Goal: Browse casually

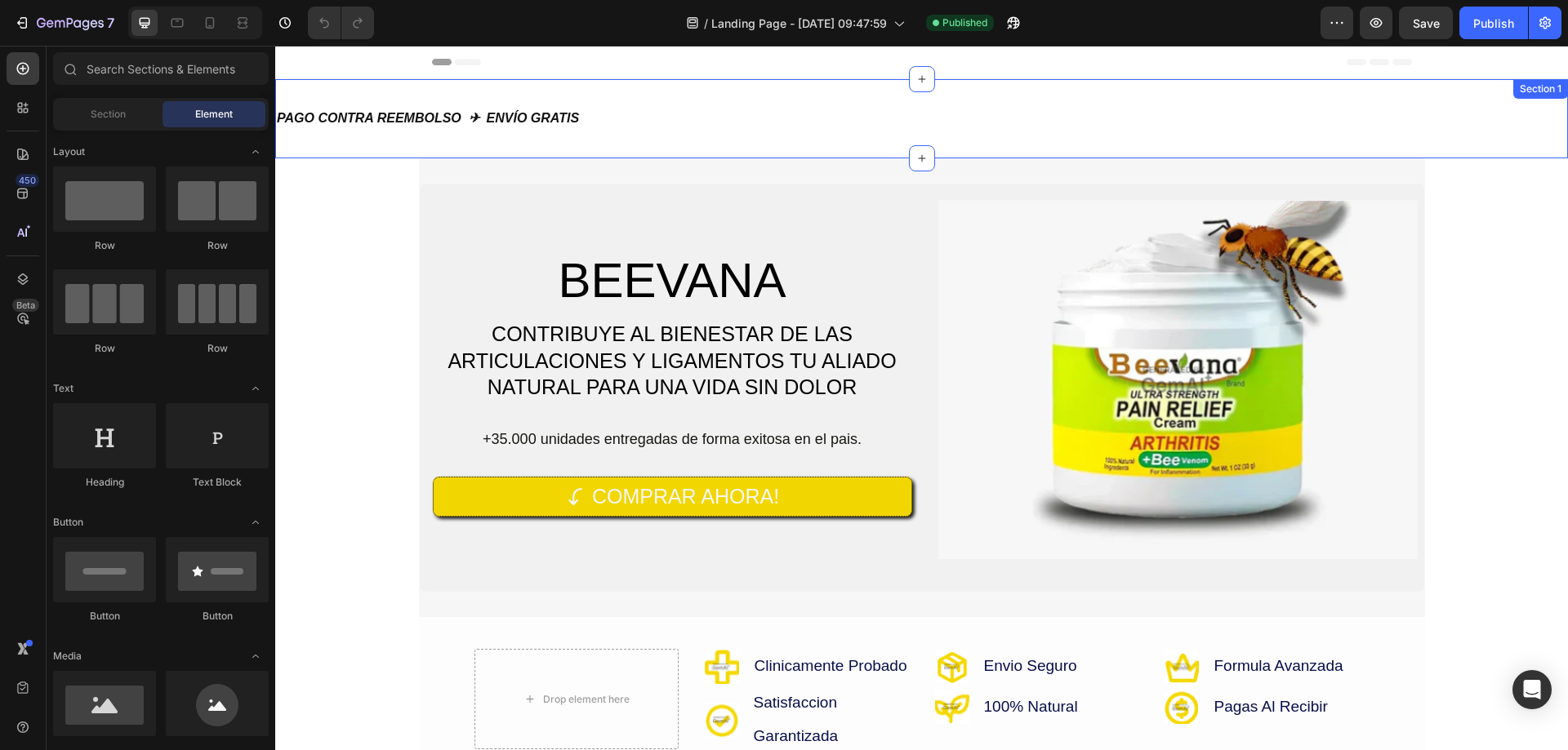
click at [430, 92] on div "PAGO CONTRA REEMBOLSO ✈ ENVÍO GRATIS Heading Section 1" at bounding box center [922, 118] width 1292 height 79
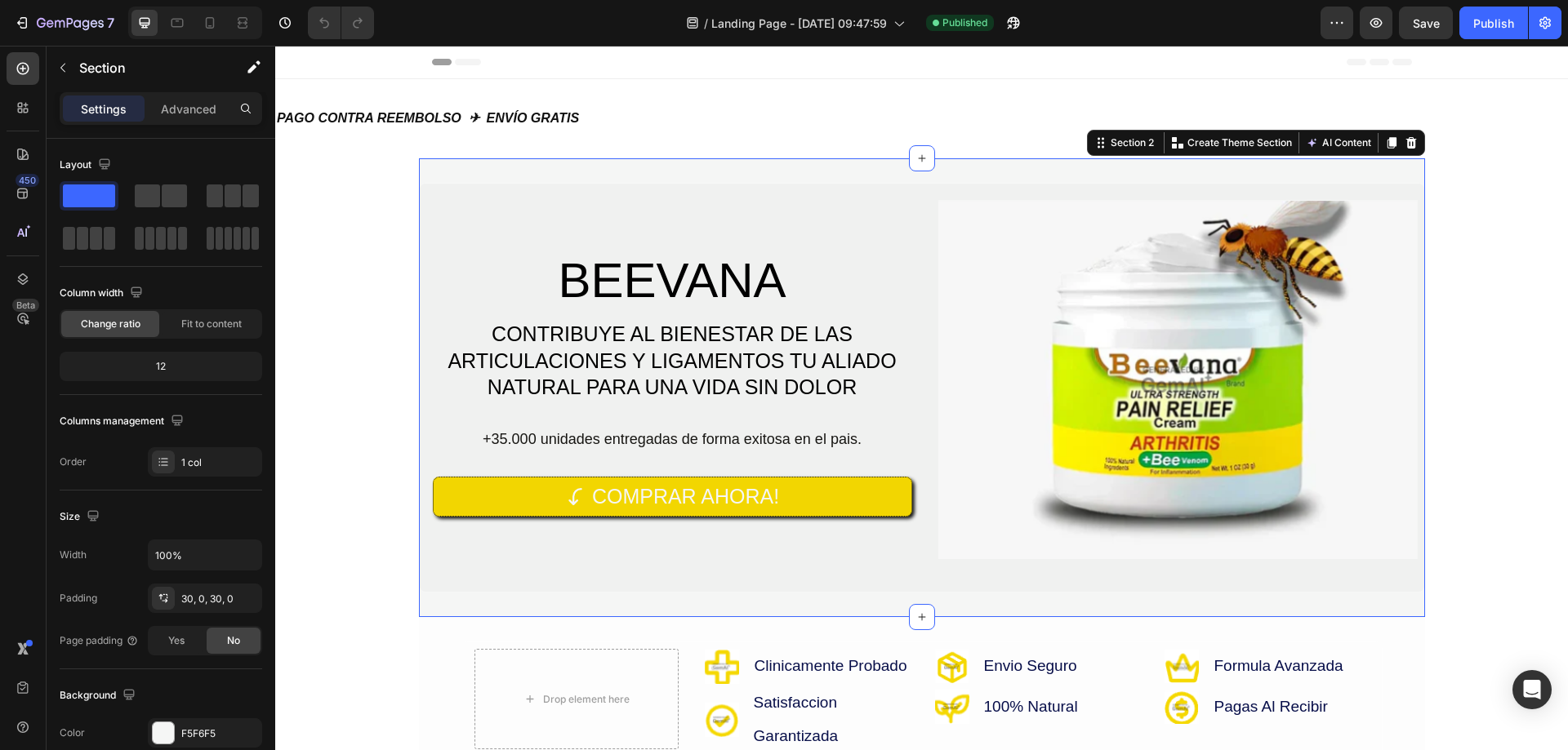
click at [420, 170] on div "BEEVANA Heading CONTRIBUYE AL BIENESTAR DE LAS ARTICULACIONES Y LIGAMENTOS TU A…" at bounding box center [921, 388] width 1006 height 459
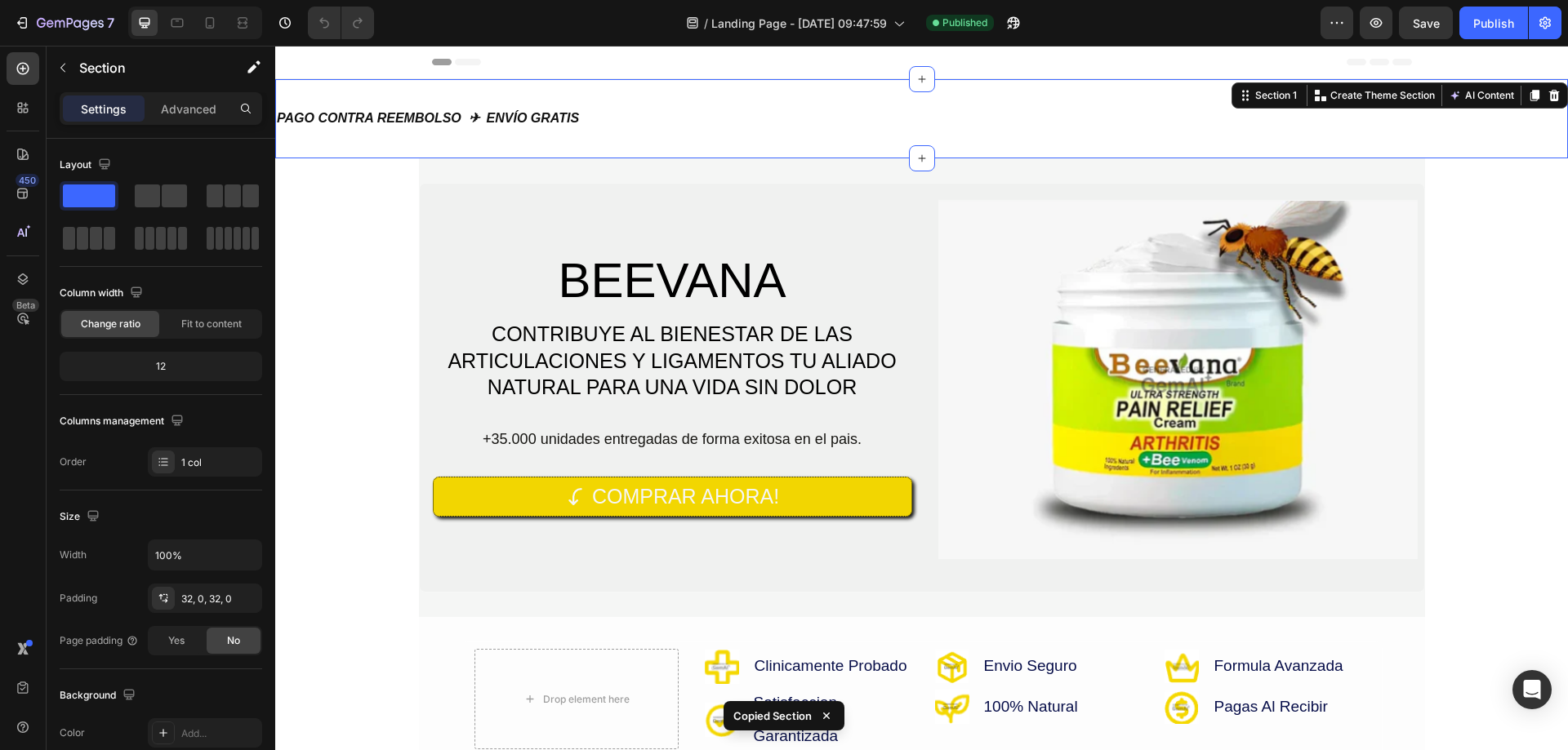
click at [387, 86] on div "PAGO CONTRA REEMBOLSO ✈ ENVÍO GRATIS Heading Section 1 You can create reusable …" at bounding box center [922, 118] width 1292 height 79
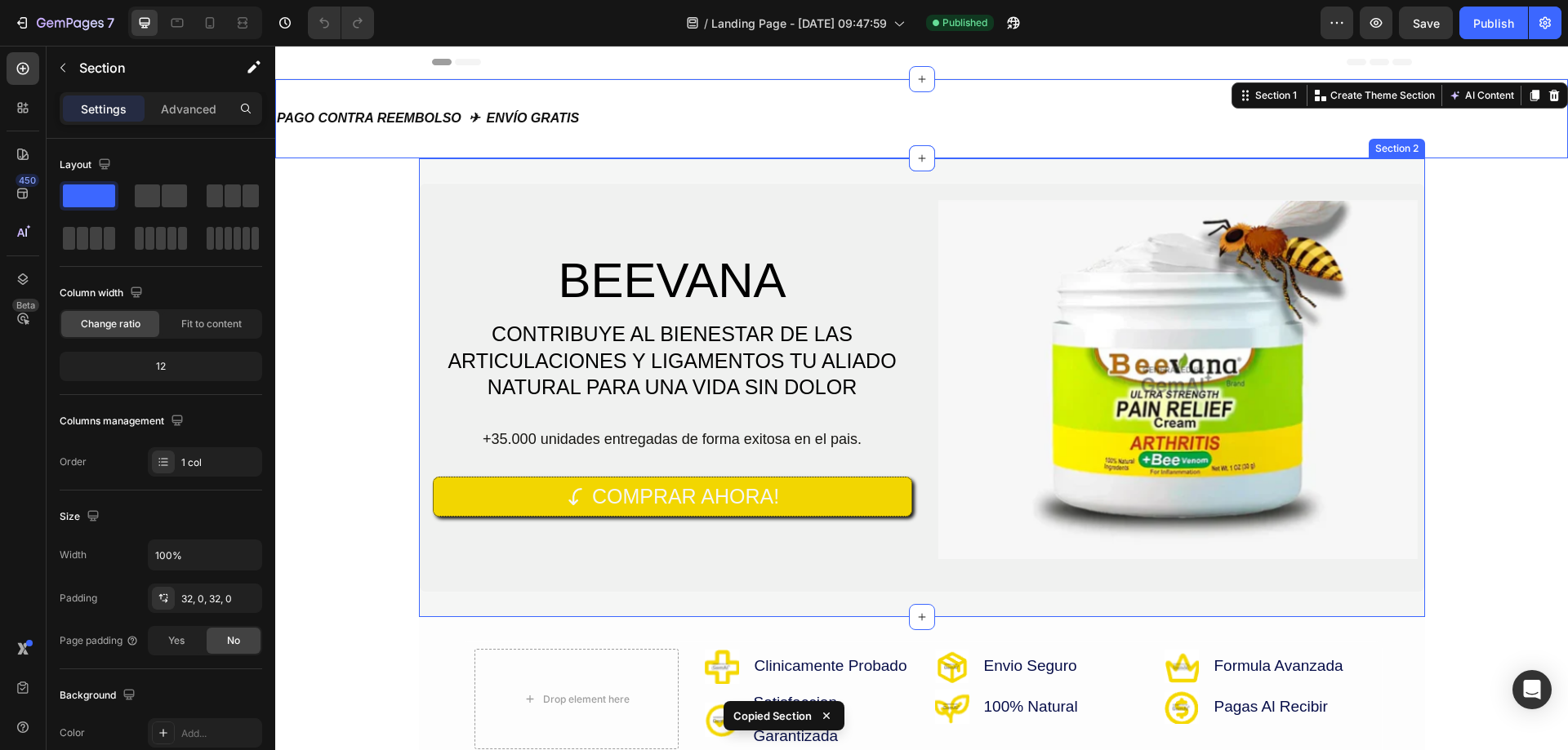
click at [418, 168] on div "BEEVANA Heading CONTRIBUYE AL BIENESTAR DE LAS ARTICULACIONES Y LIGAMENTOS TU A…" at bounding box center [921, 388] width 1006 height 459
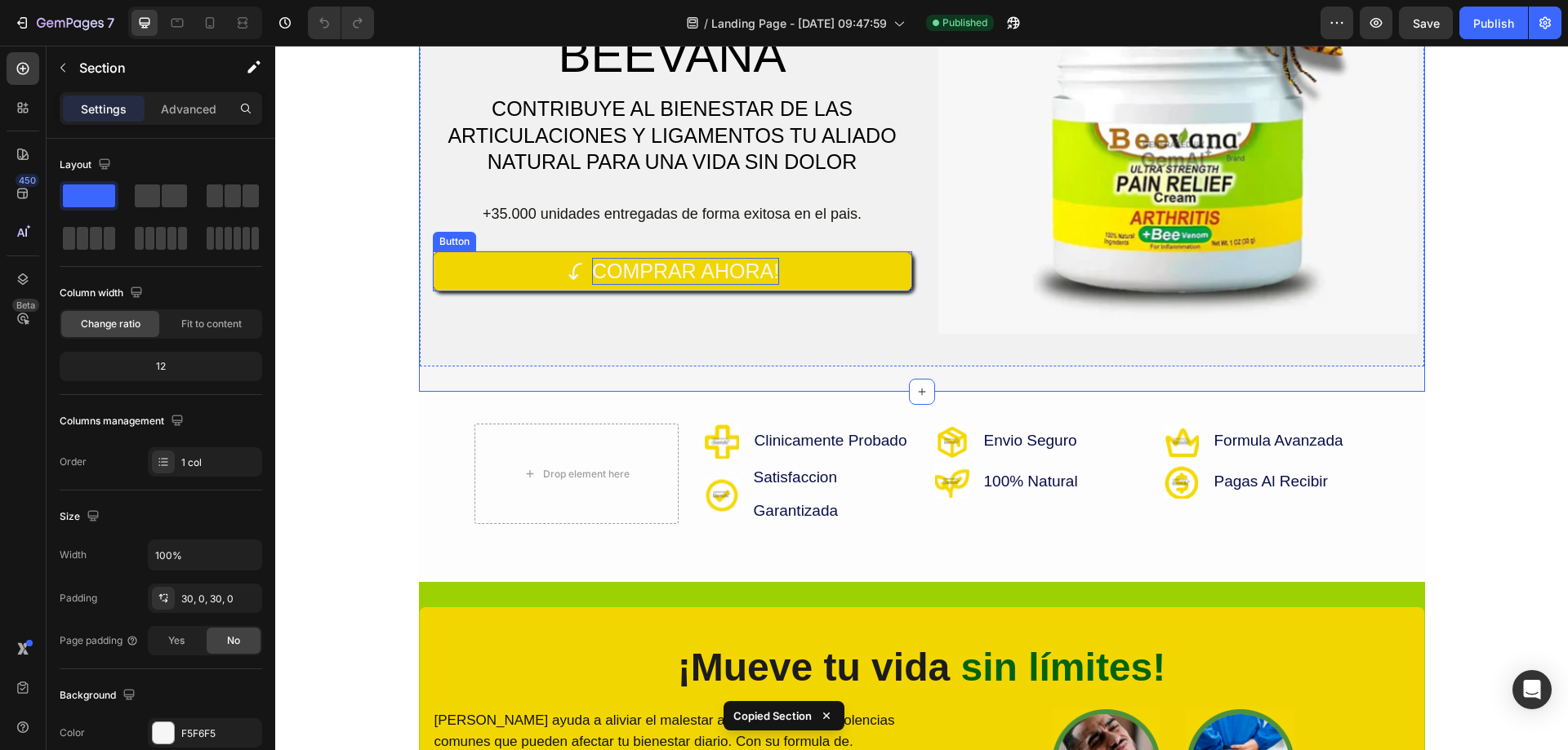
scroll to position [245, 0]
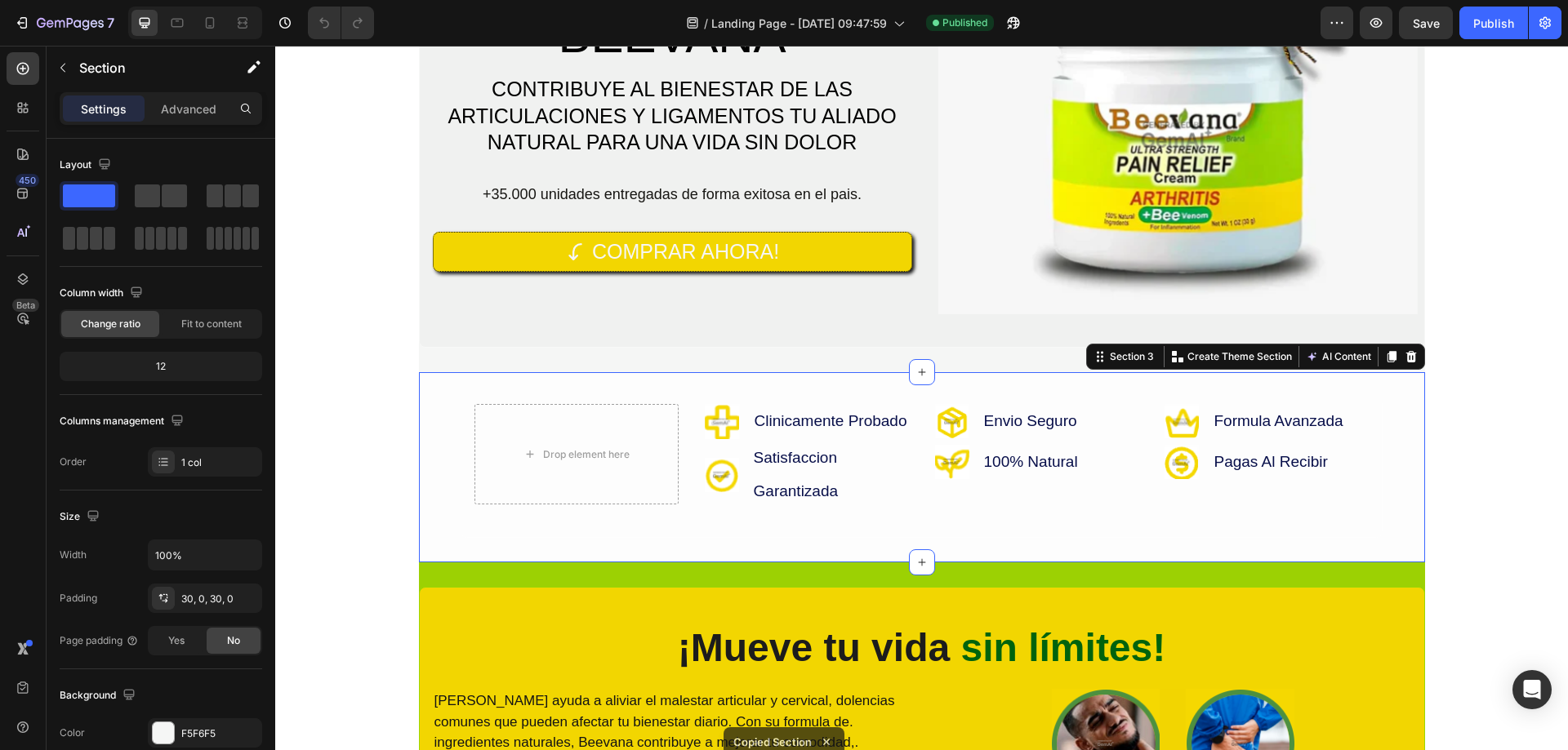
click at [425, 390] on div "Drop element here Image Clinicamente Probado Text Block Row Advanced list Image…" at bounding box center [921, 467] width 1006 height 191
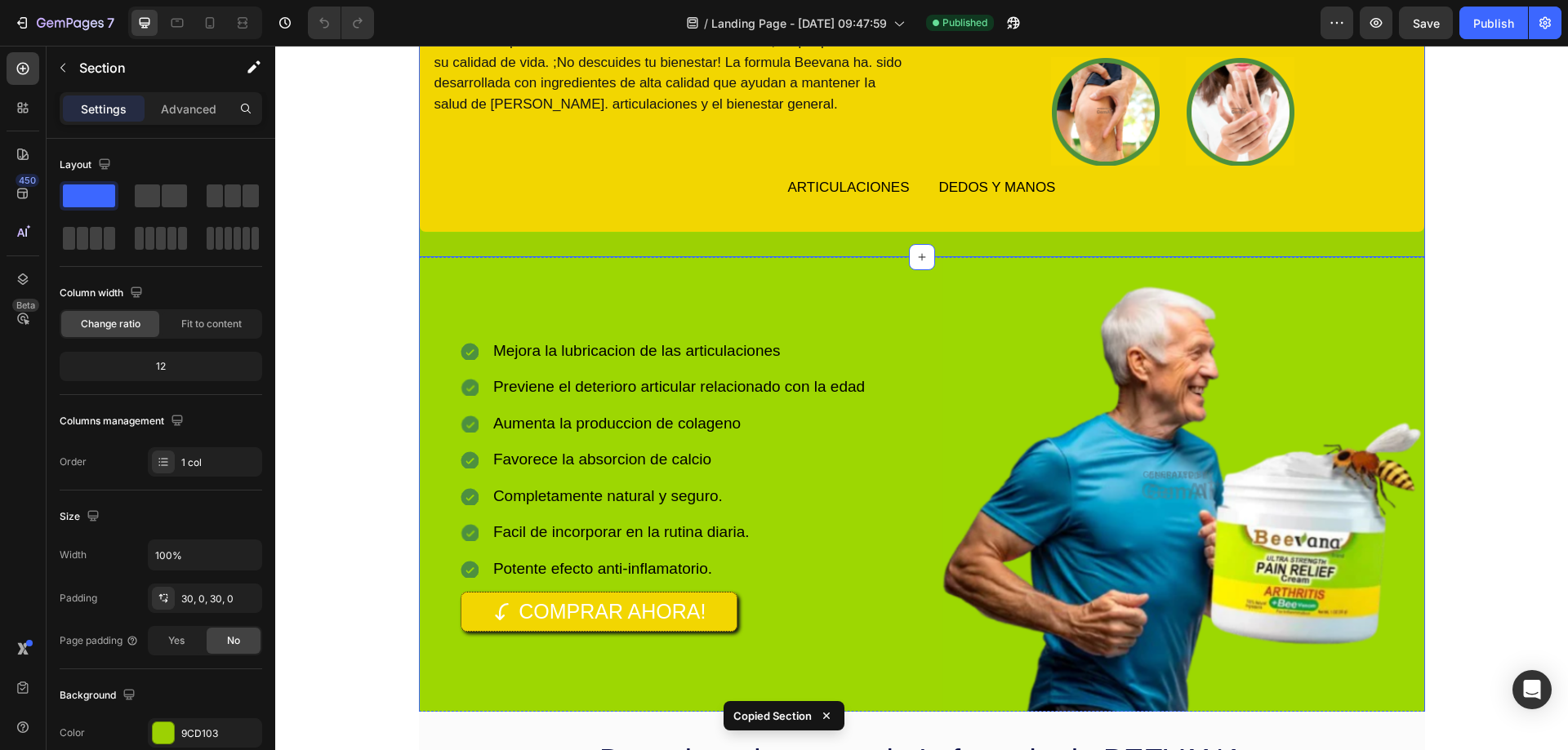
scroll to position [1062, 0]
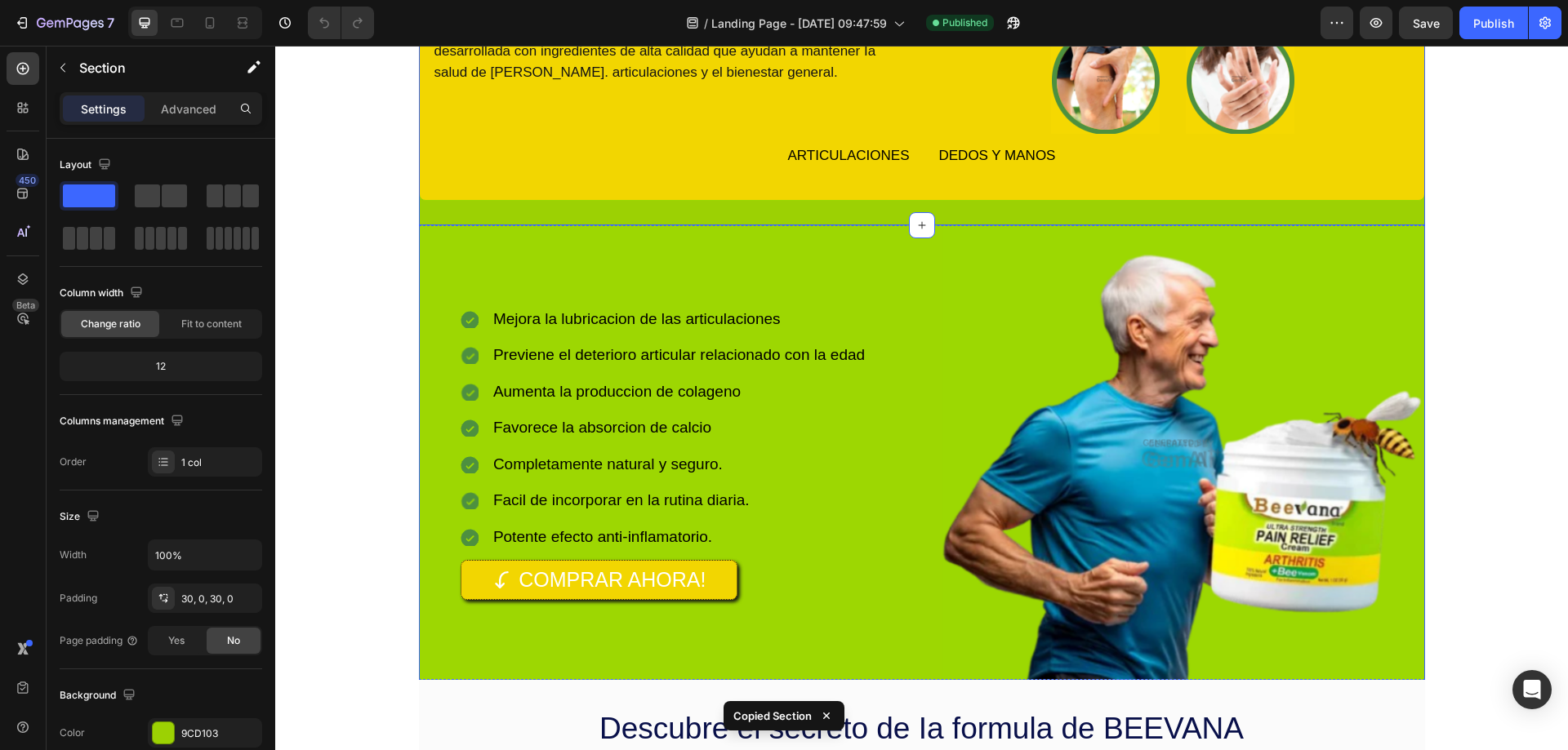
click at [421, 233] on div "Icon Mejora la lubricacion de las articulaciones Text Block Icon Previene el de…" at bounding box center [663, 452] width 490 height 490
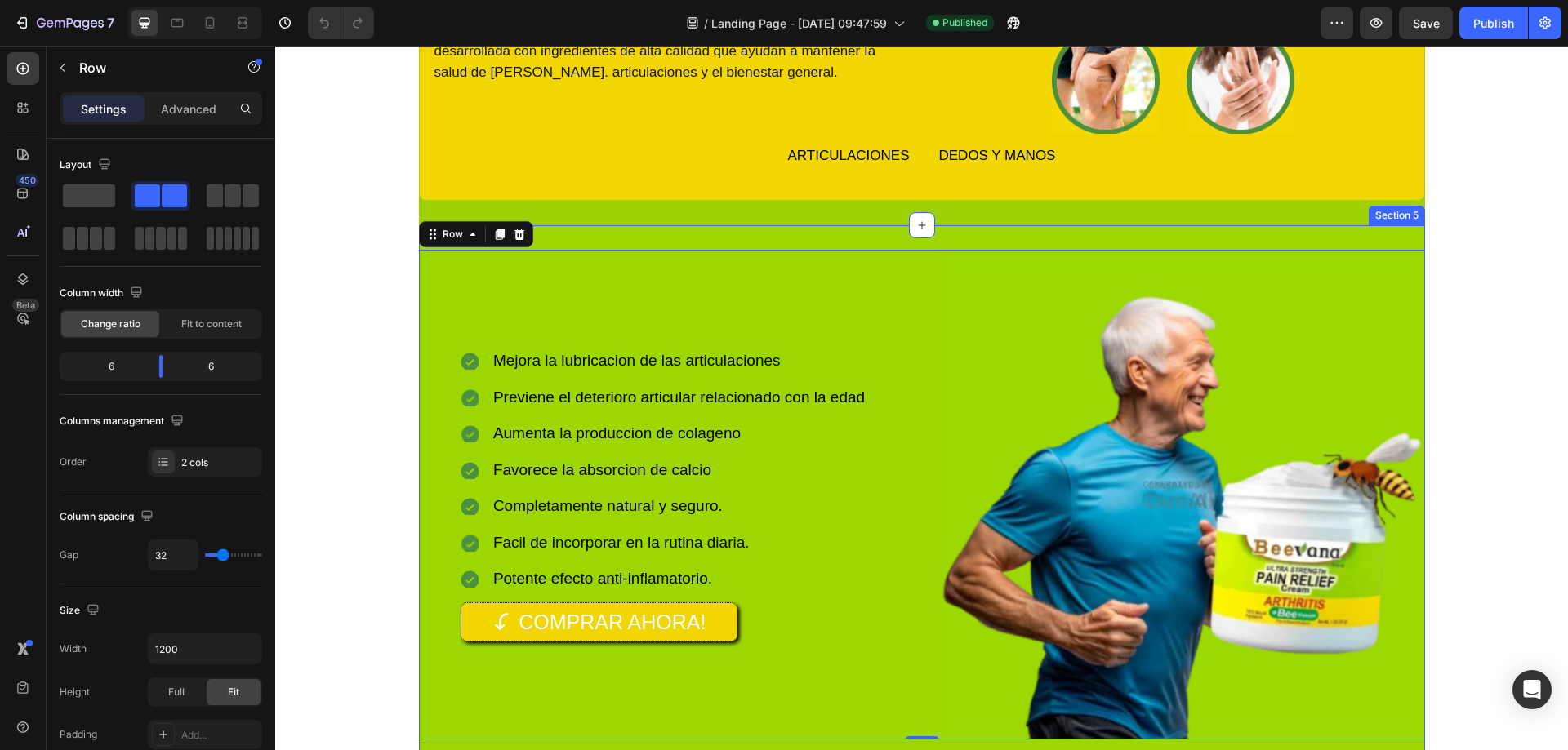
click at [587, 240] on div "Icon Mejora la lubricacion de las articulaciones Text Block Icon Previene el de…" at bounding box center [921, 495] width 1006 height 539
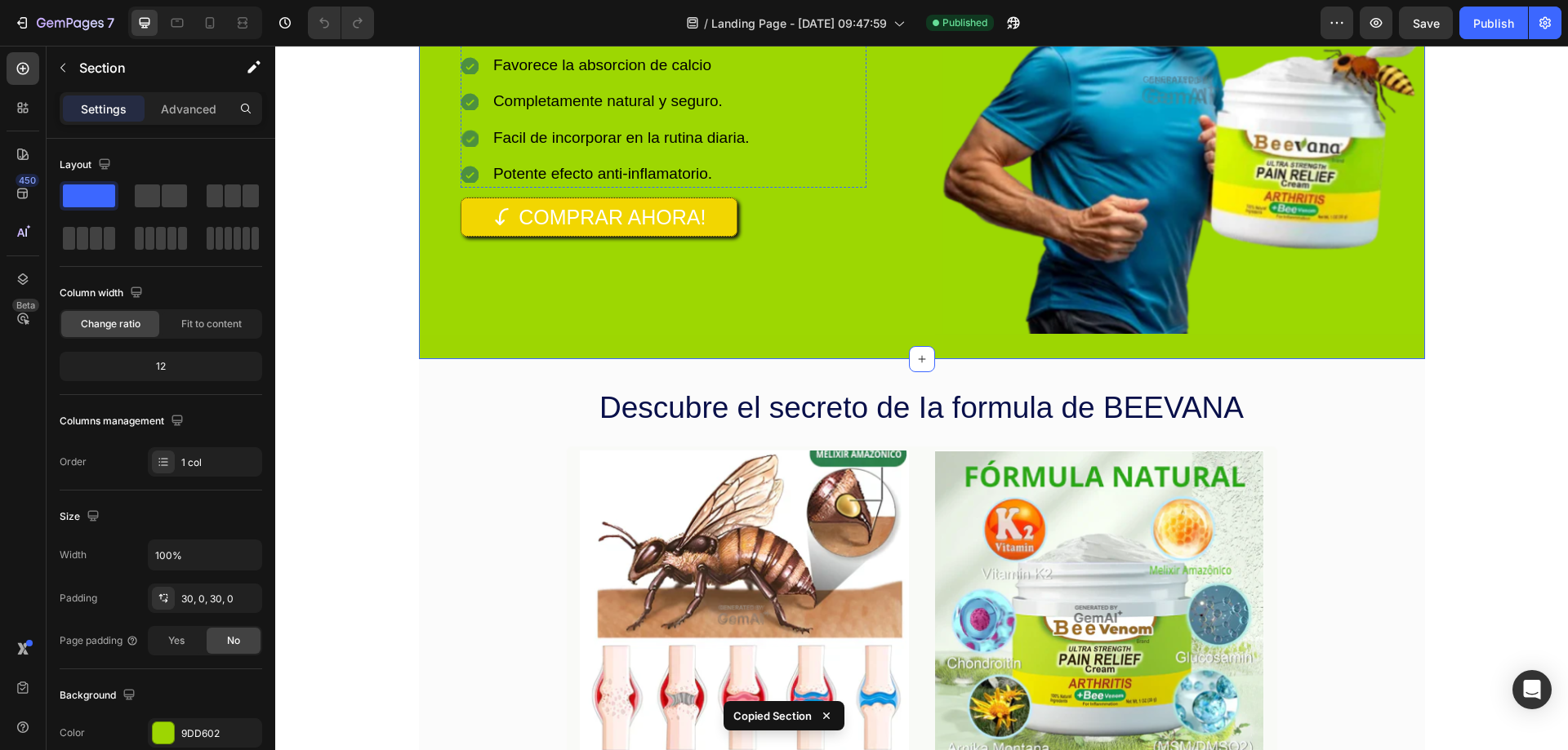
scroll to position [1470, 0]
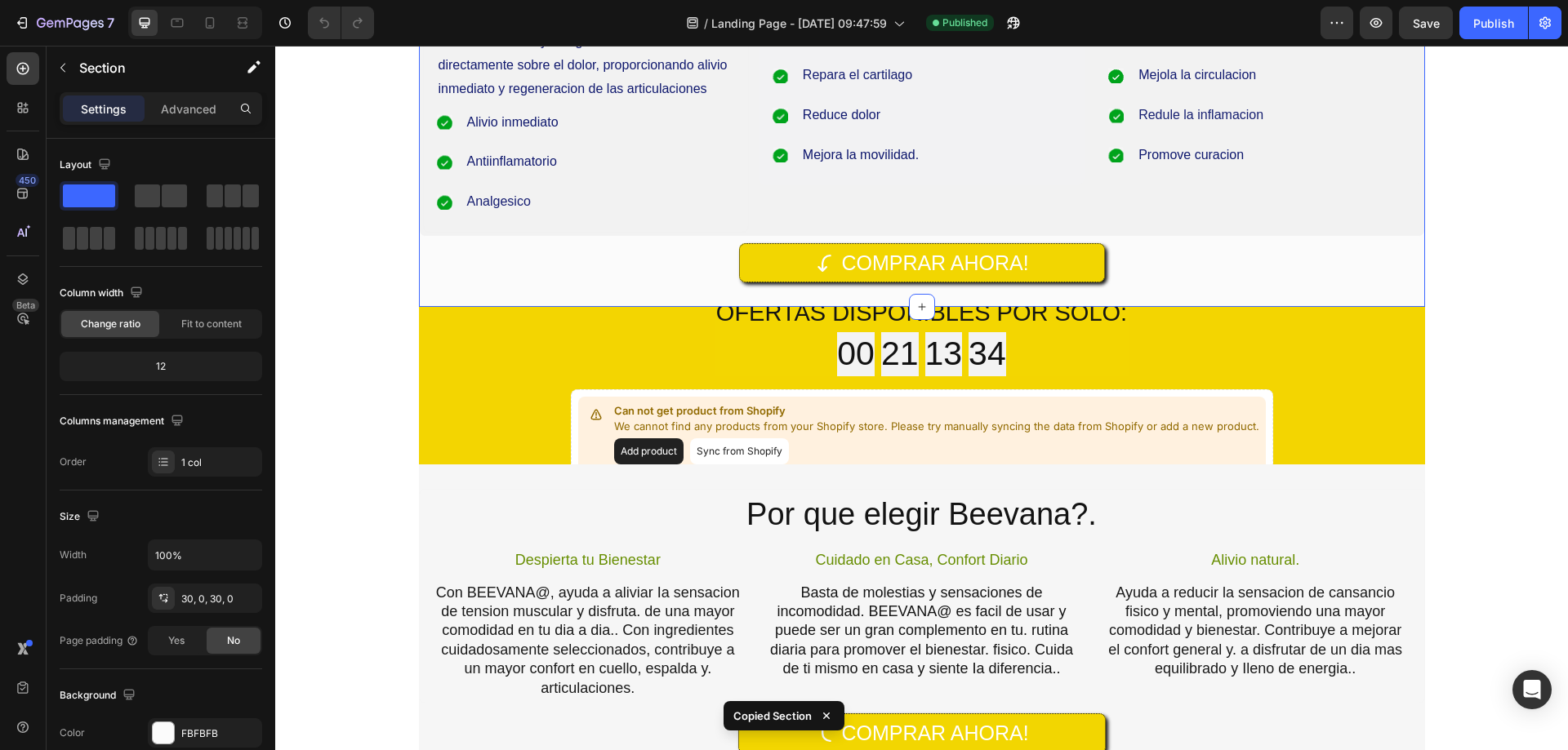
scroll to position [2368, 0]
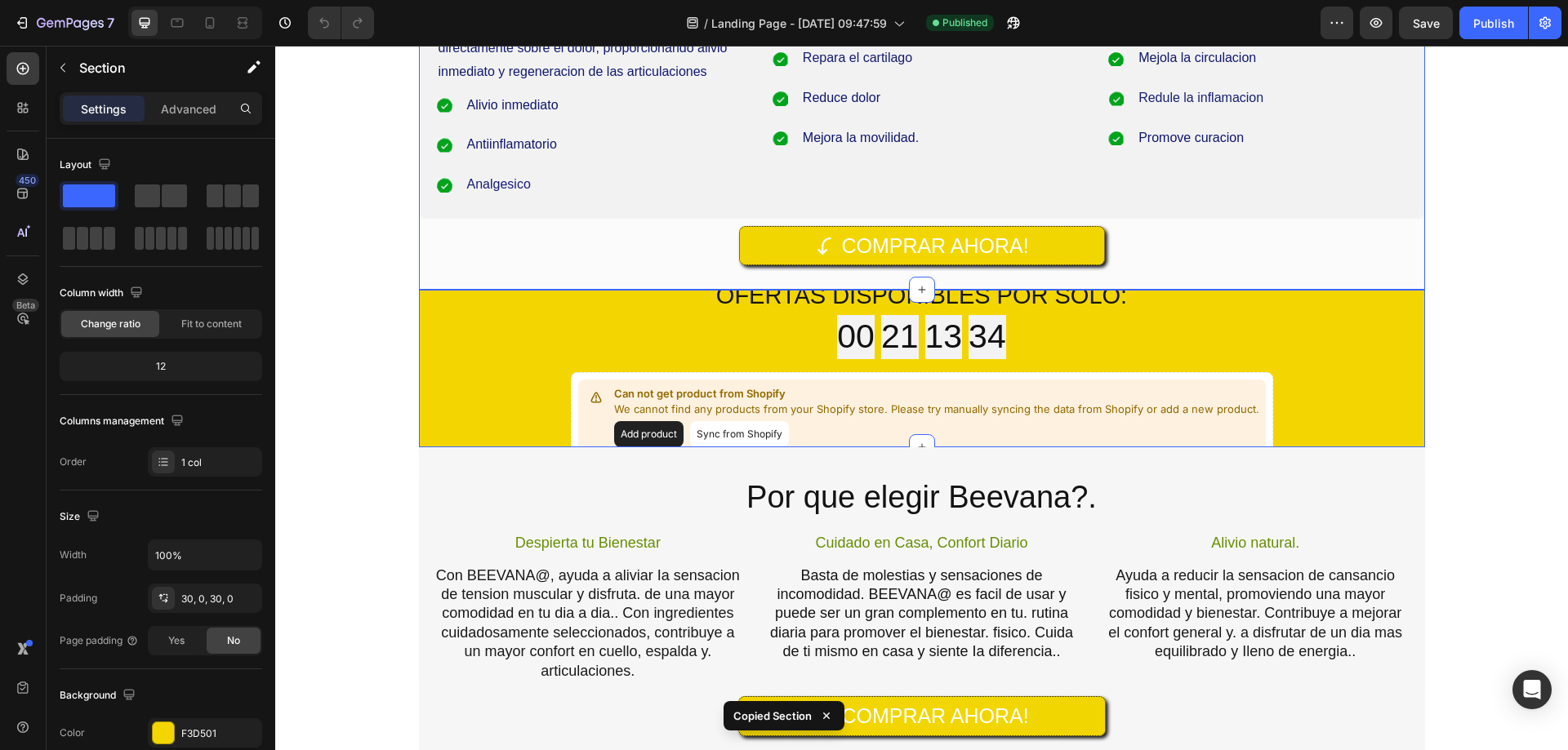
click at [453, 300] on div "OFERTAS DISPONIBLES POR SOLO: Heading 00 21 13 34 Countdown Timer Row Row Can n…" at bounding box center [921, 369] width 1006 height 185
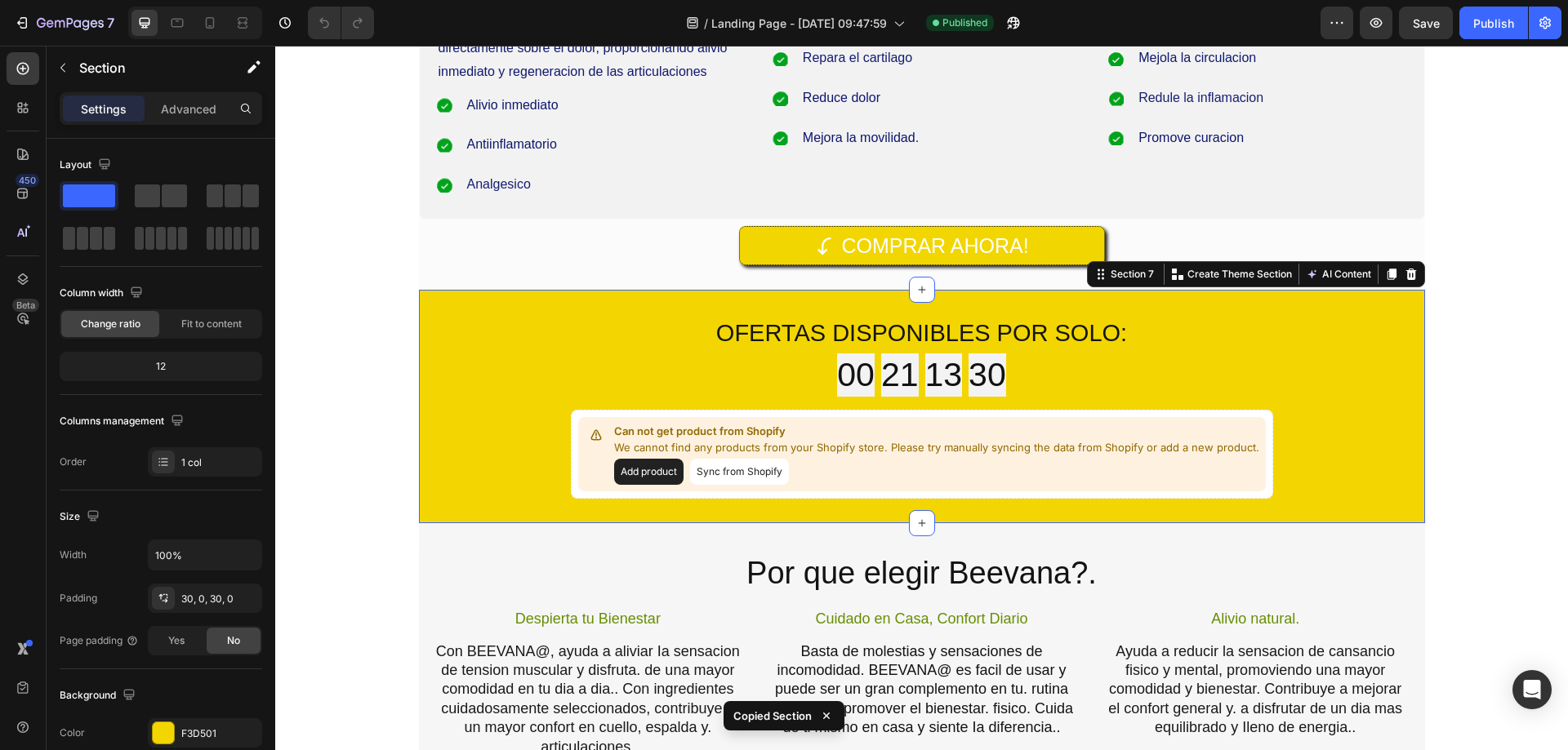
scroll to position [2532, 0]
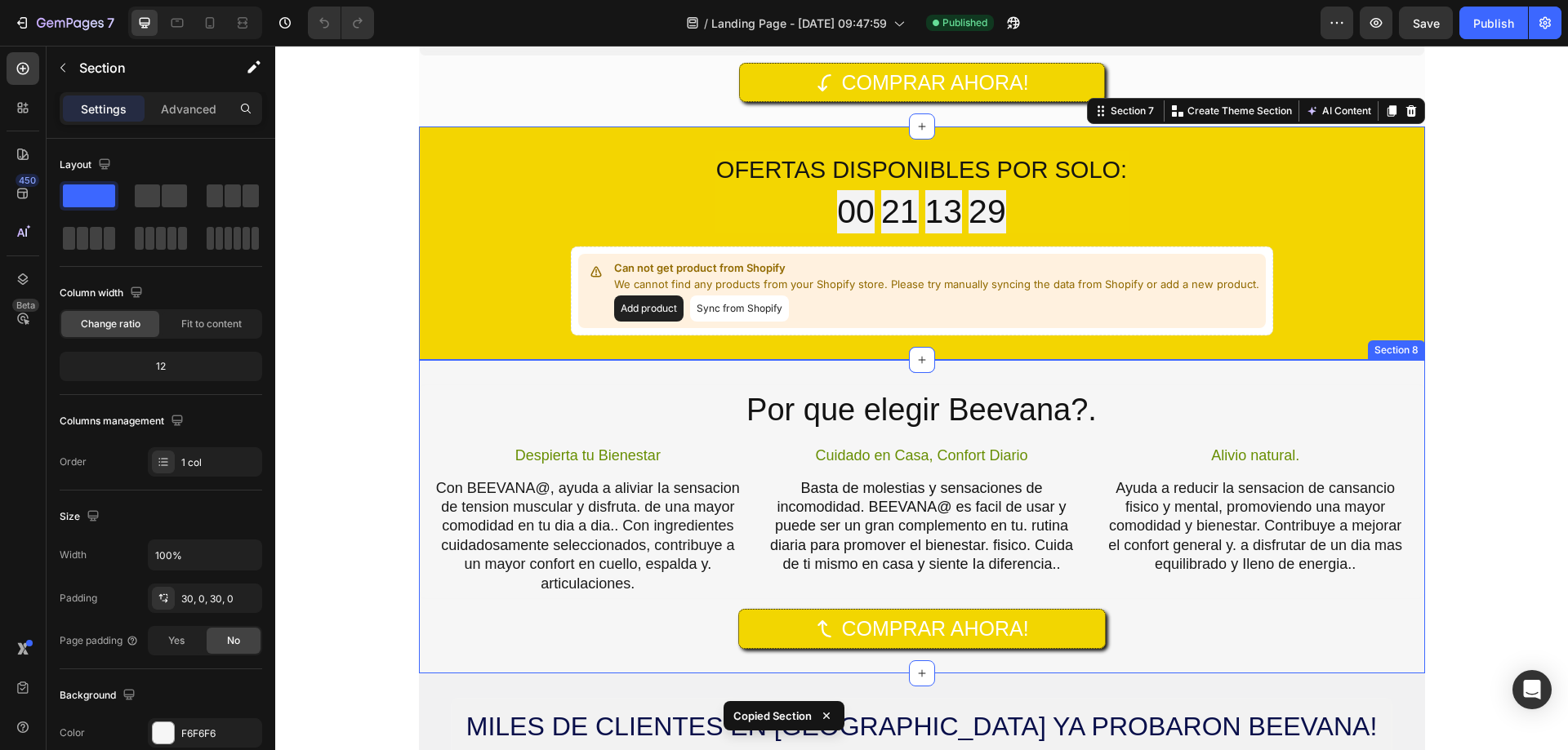
click at [423, 370] on div "Por que elegir Beevana?. Heading Despierta tu Bienestar Text Block Con BEEVANA@…" at bounding box center [921, 516] width 1006 height 313
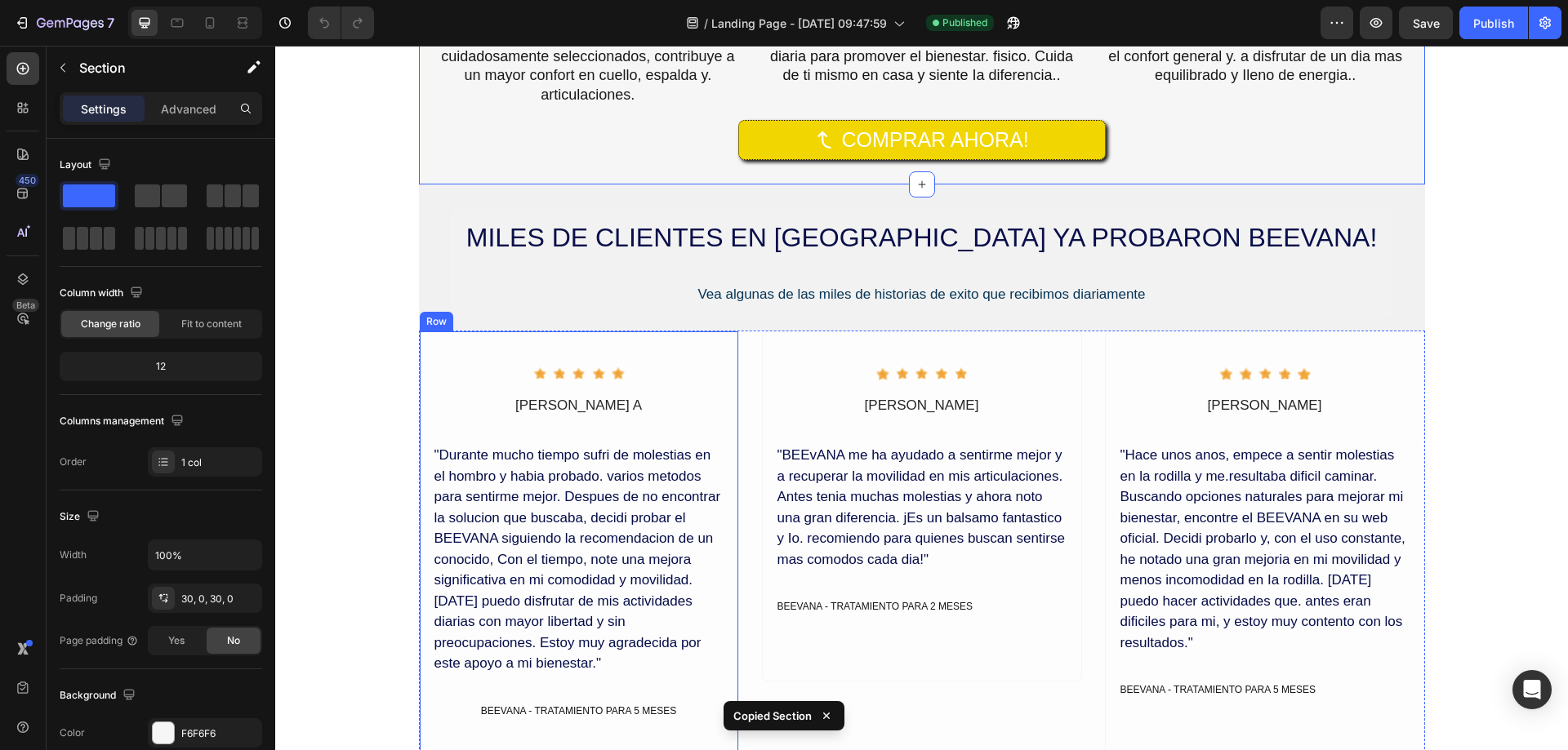
scroll to position [3021, 0]
click at [464, 197] on div "MILES DE CLIENTES EN [GEOGRAPHIC_DATA] YA PROBARON BEEVANA! Heading Vea algunas…" at bounding box center [921, 523] width 1006 height 679
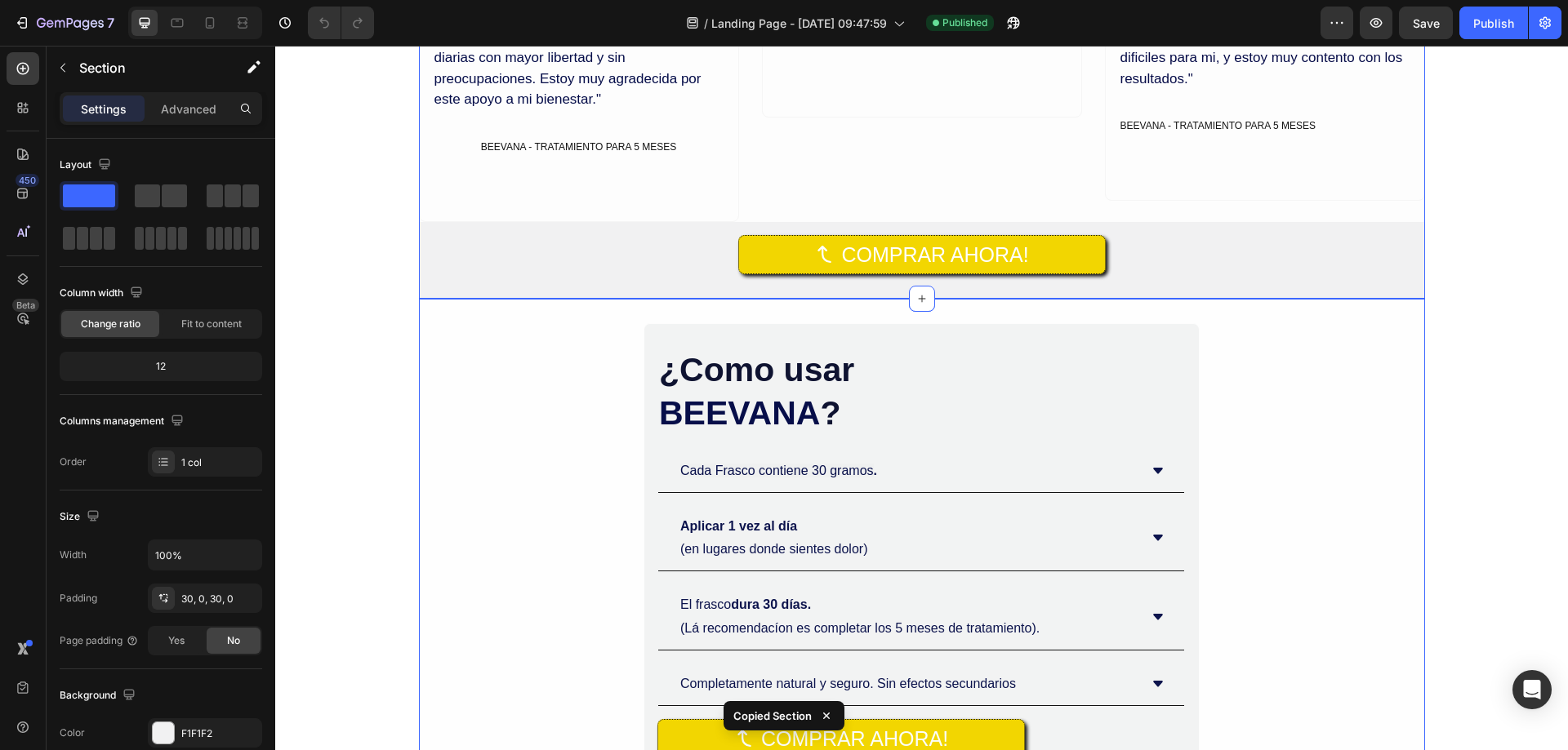
scroll to position [3593, 0]
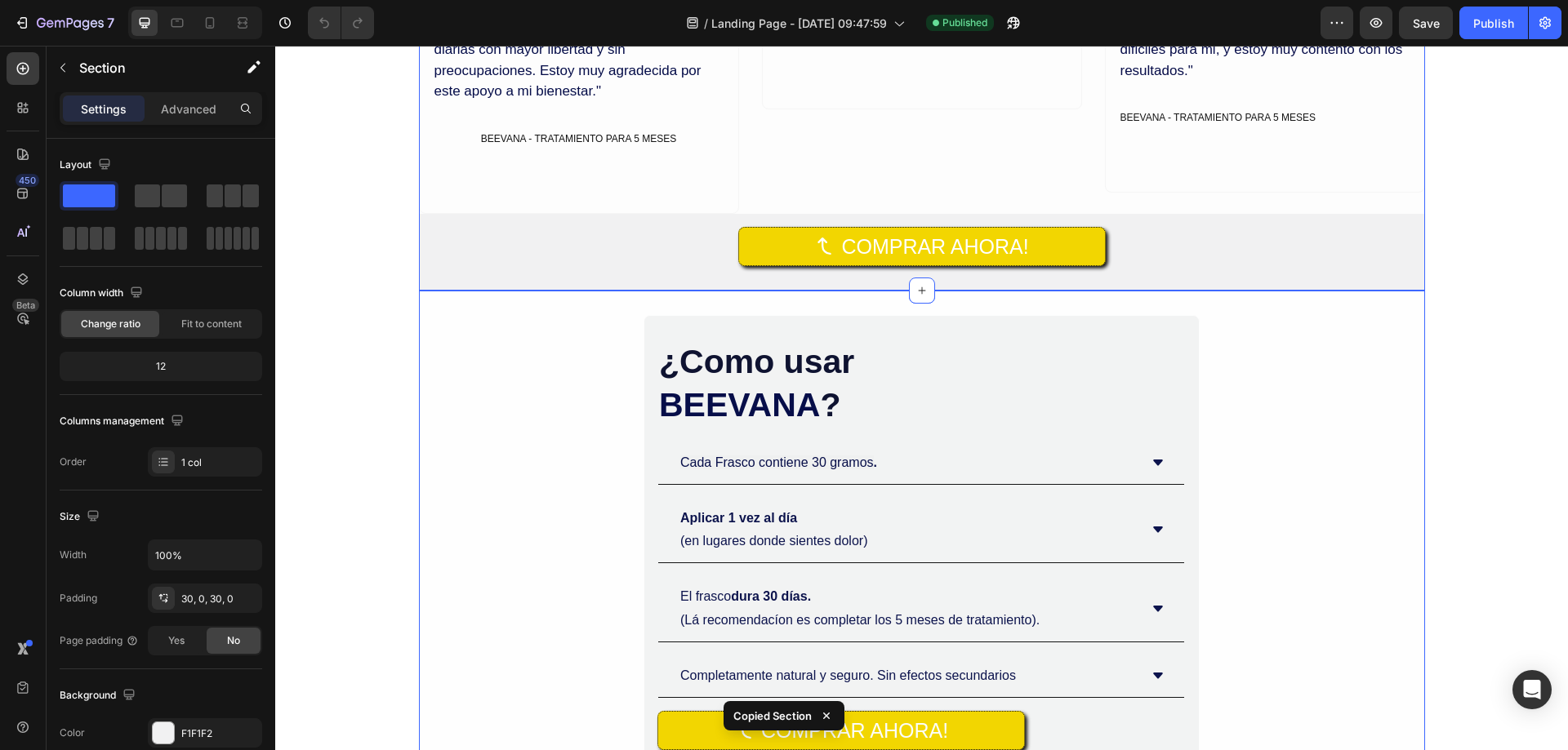
click at [472, 331] on div "¿Como usar BEEVANA ? Heading Cada Frasco contiene 30 gramos . Aplicar 1 vez al …" at bounding box center [921, 543] width 1006 height 455
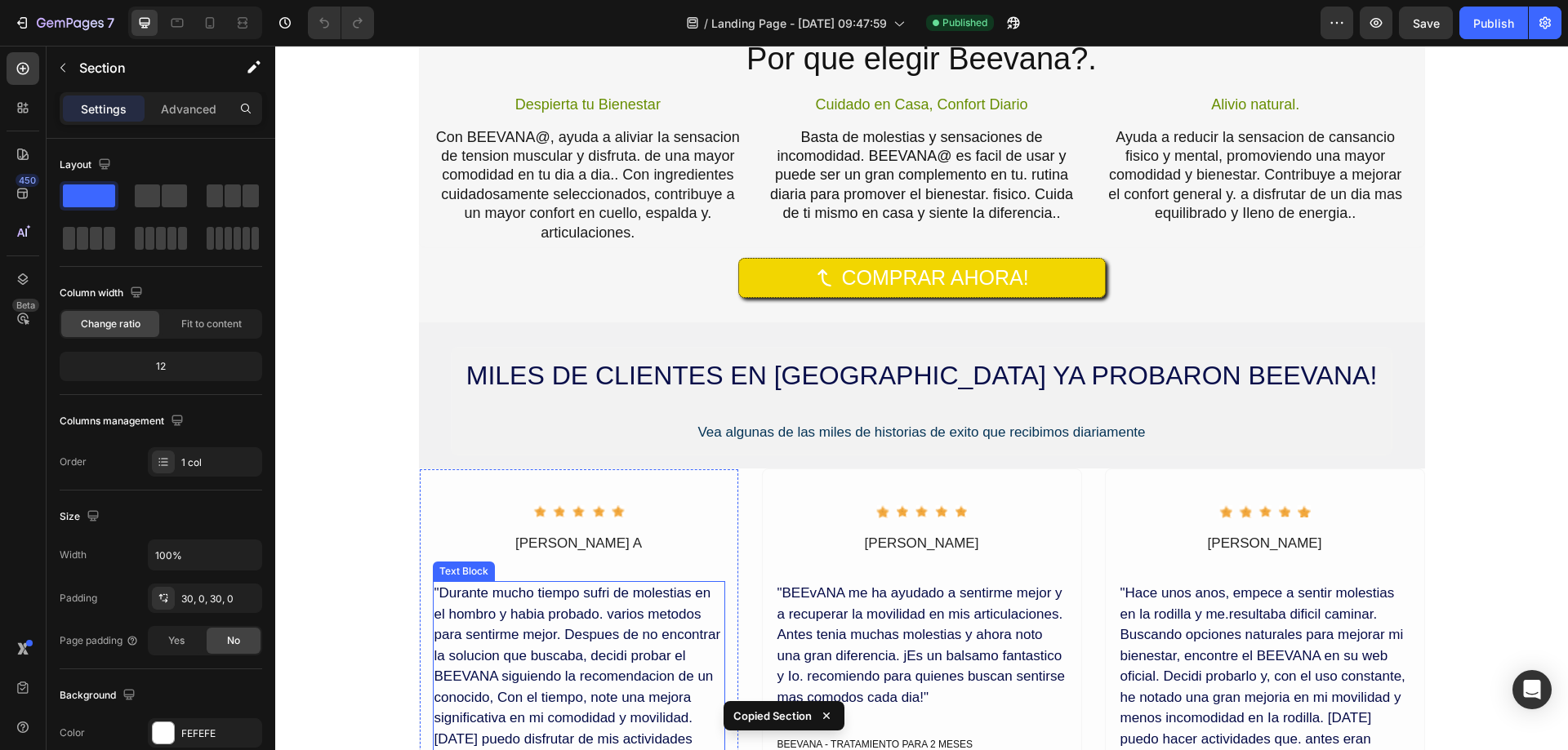
scroll to position [2858, 0]
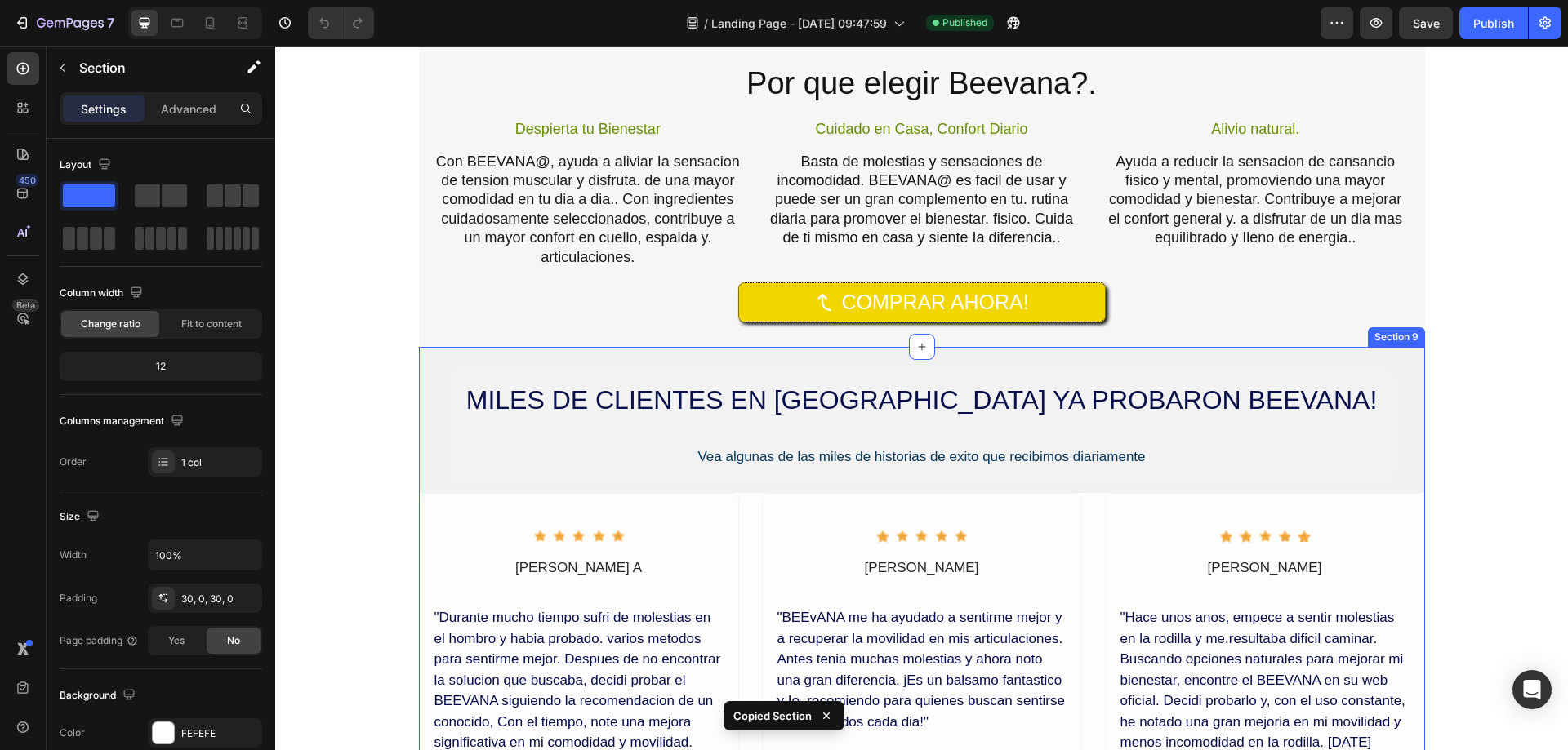
click at [436, 355] on div "MILES DE CLIENTES EN [GEOGRAPHIC_DATA] YA PROBARON BEEVANA! Heading Vea algunas…" at bounding box center [921, 686] width 1006 height 679
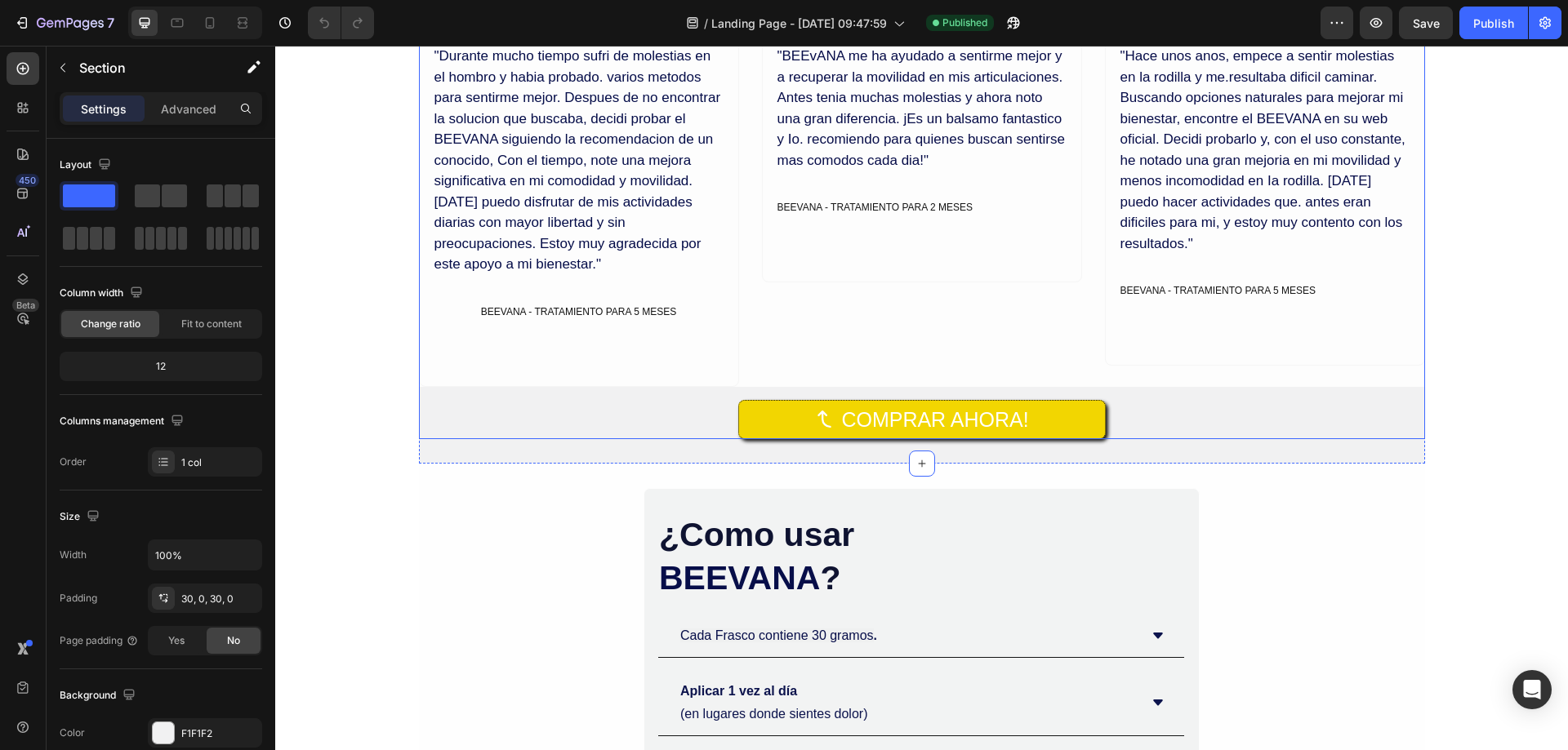
scroll to position [3593, 0]
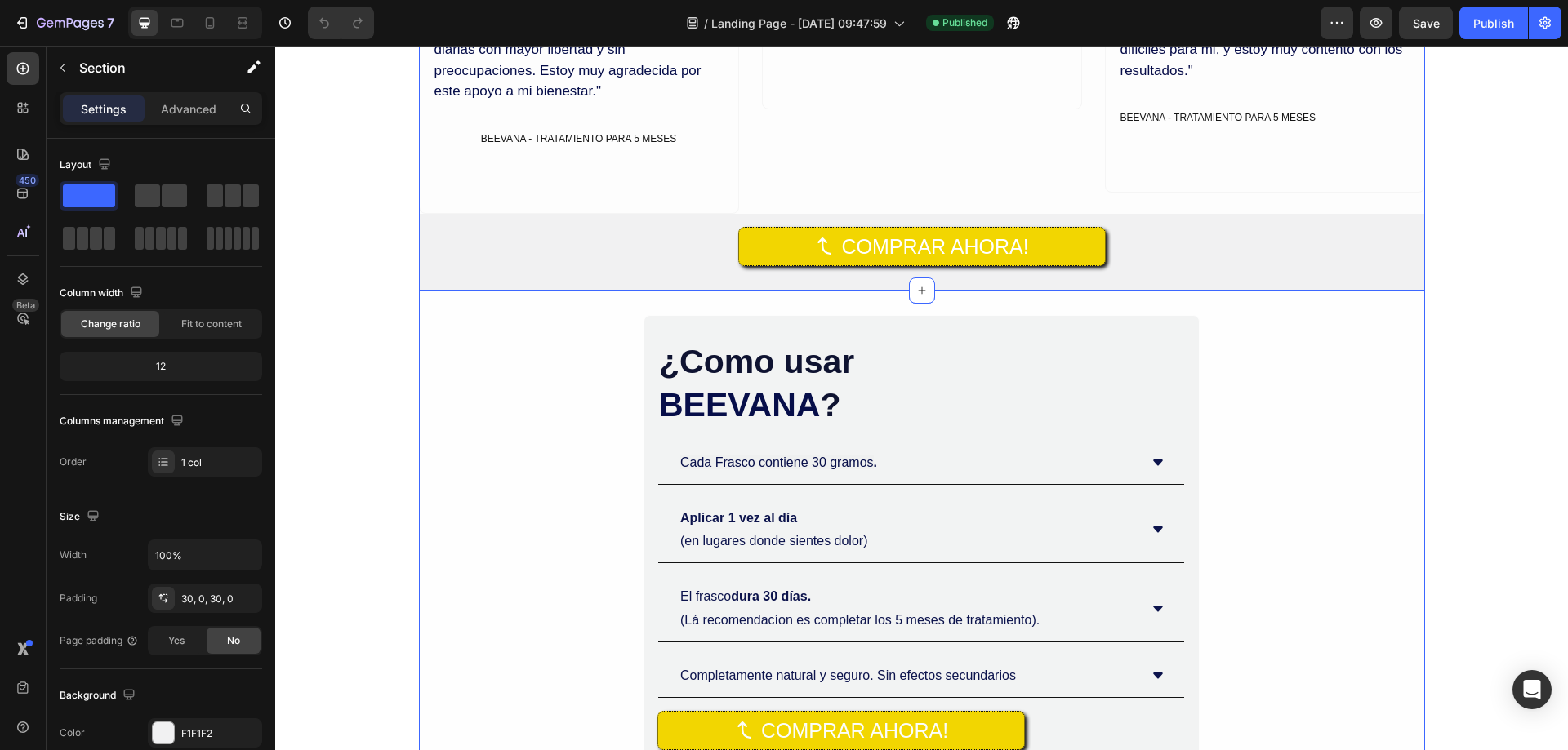
click at [496, 330] on div "¿Como usar BEEVANA ? Heading Cada Frasco contiene 30 gramos . Aplicar 1 vez al …" at bounding box center [921, 543] width 1006 height 455
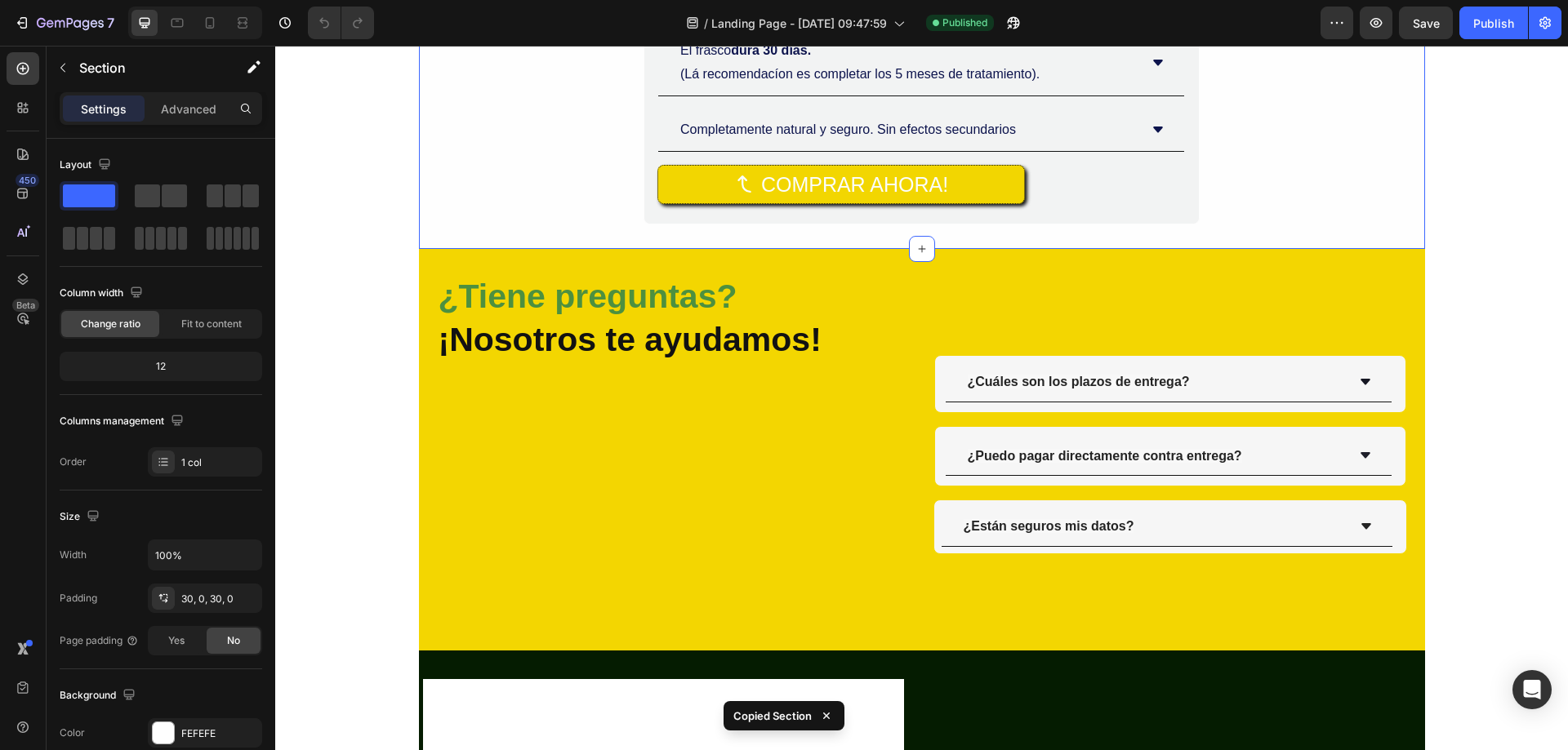
scroll to position [4164, 0]
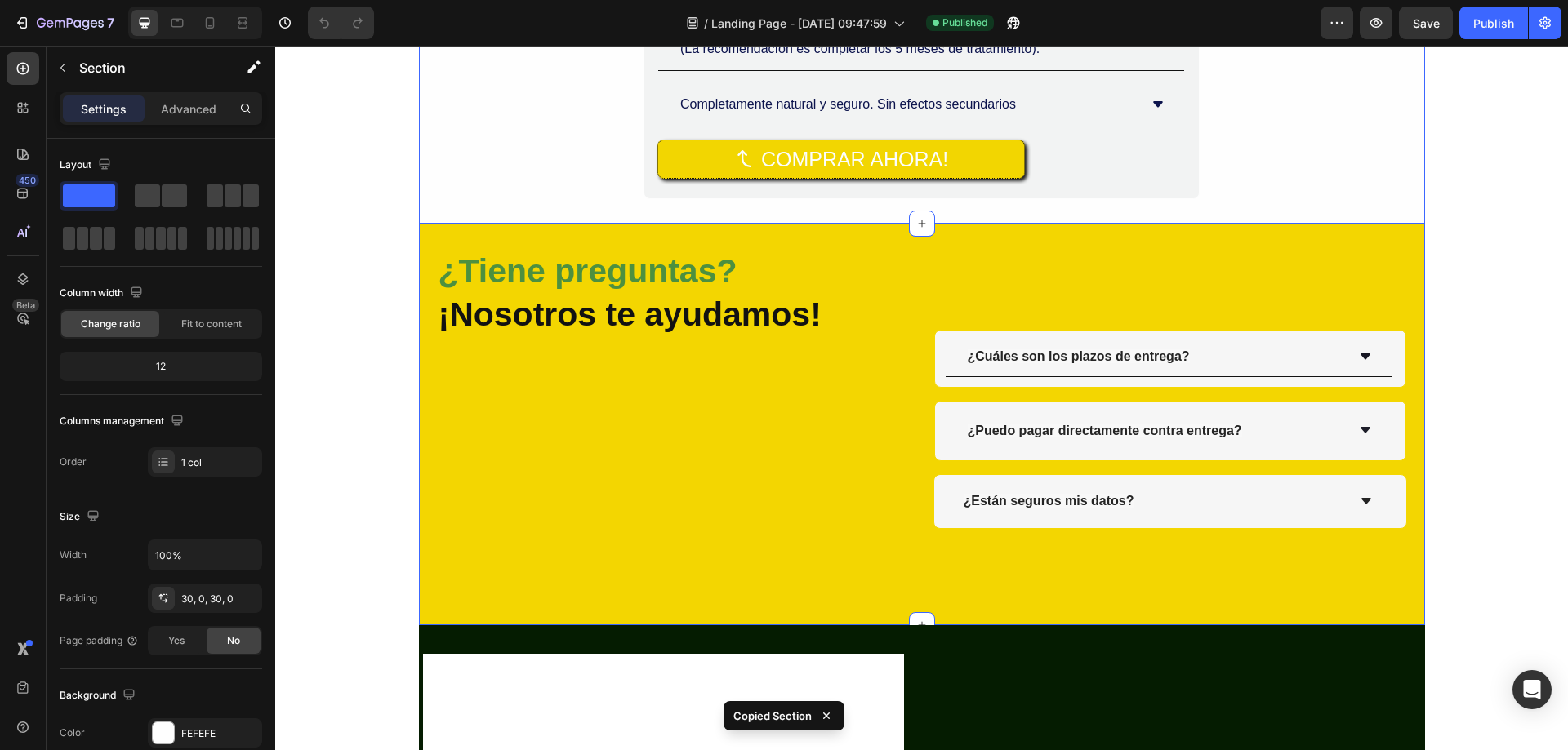
click at [441, 230] on div "¿Tiene preguntas? ¡Nosotros te ayudamos! Heading ¿Cuáles son los plazos de entr…" at bounding box center [921, 424] width 1006 height 401
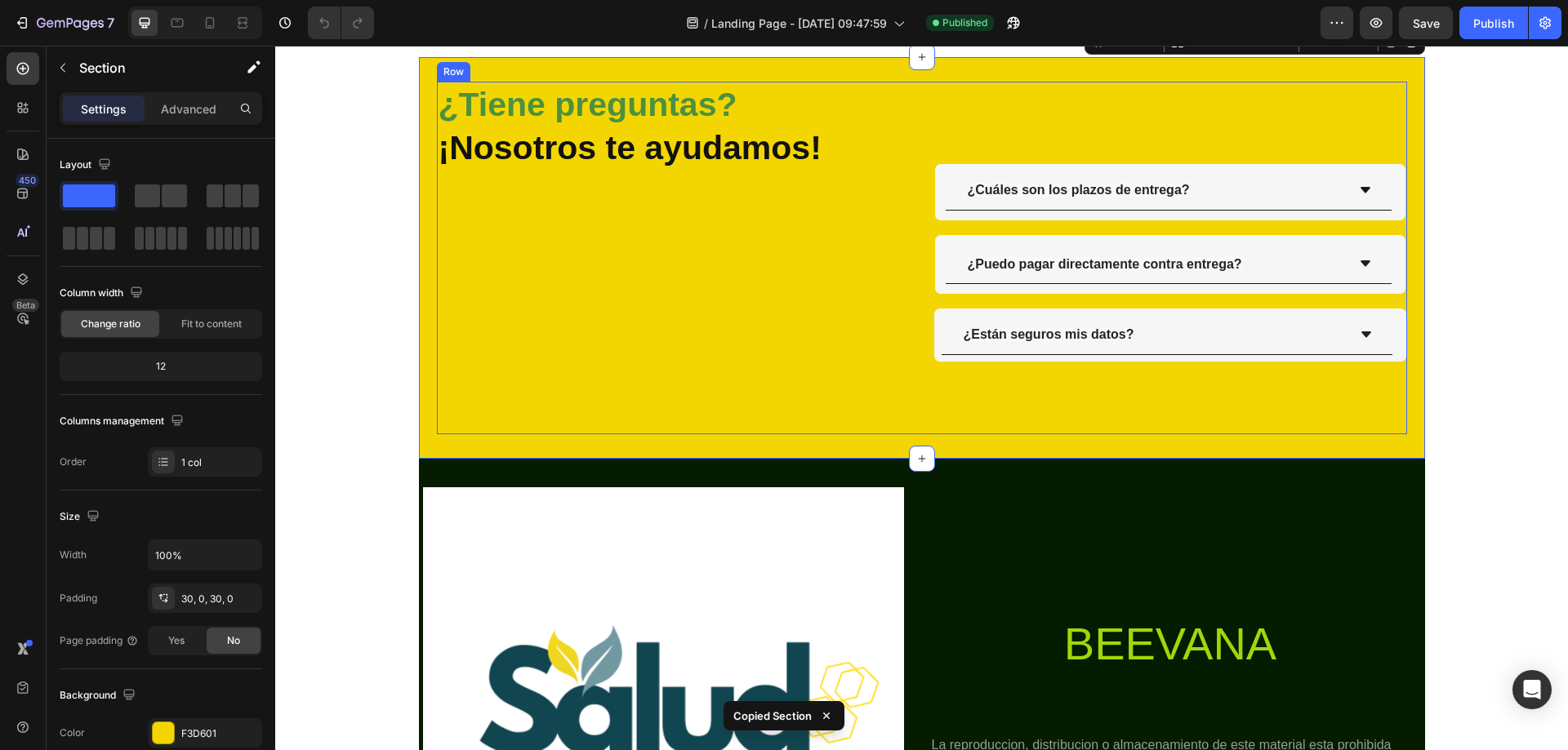
scroll to position [4573, 0]
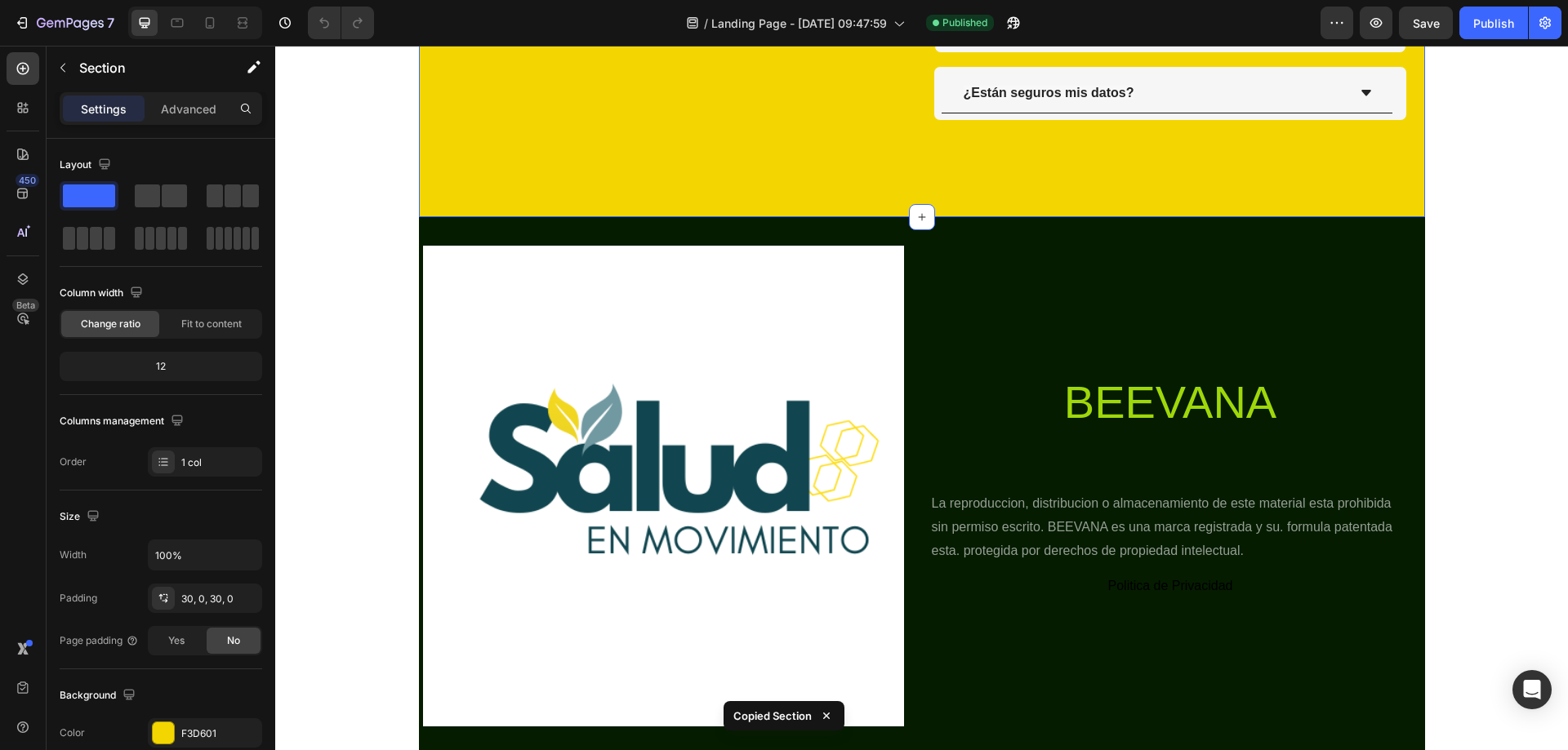
click at [469, 213] on div "¿Tiene preguntas? ¡Nosotros te ayudamos! Heading ¿Cuáles son los plazos de entr…" at bounding box center [921, 16] width 1006 height 401
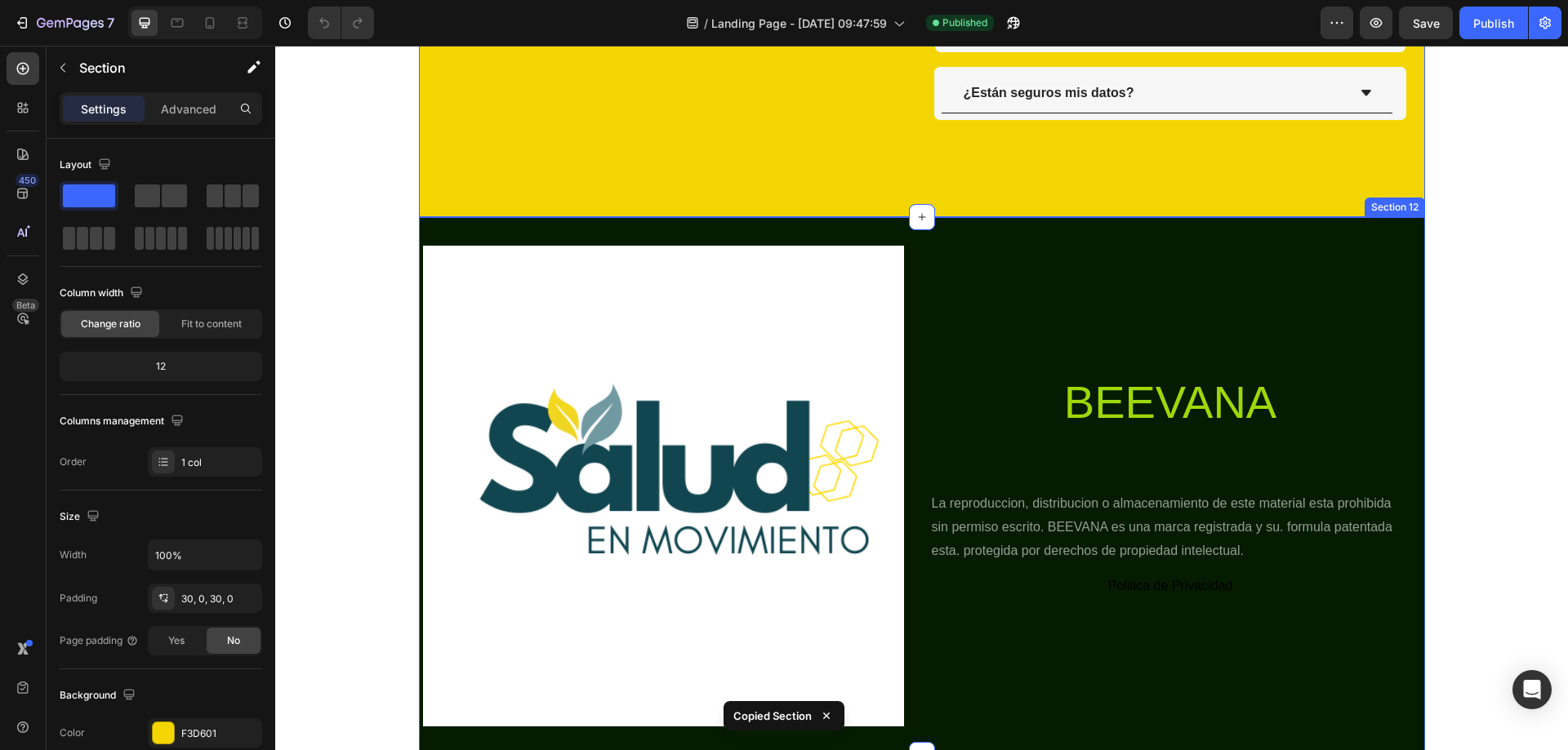
click at [459, 232] on div "Image BEEVANA Heading La reproduccion, distribucion o almacenamiento de este ma…" at bounding box center [921, 485] width 1006 height 538
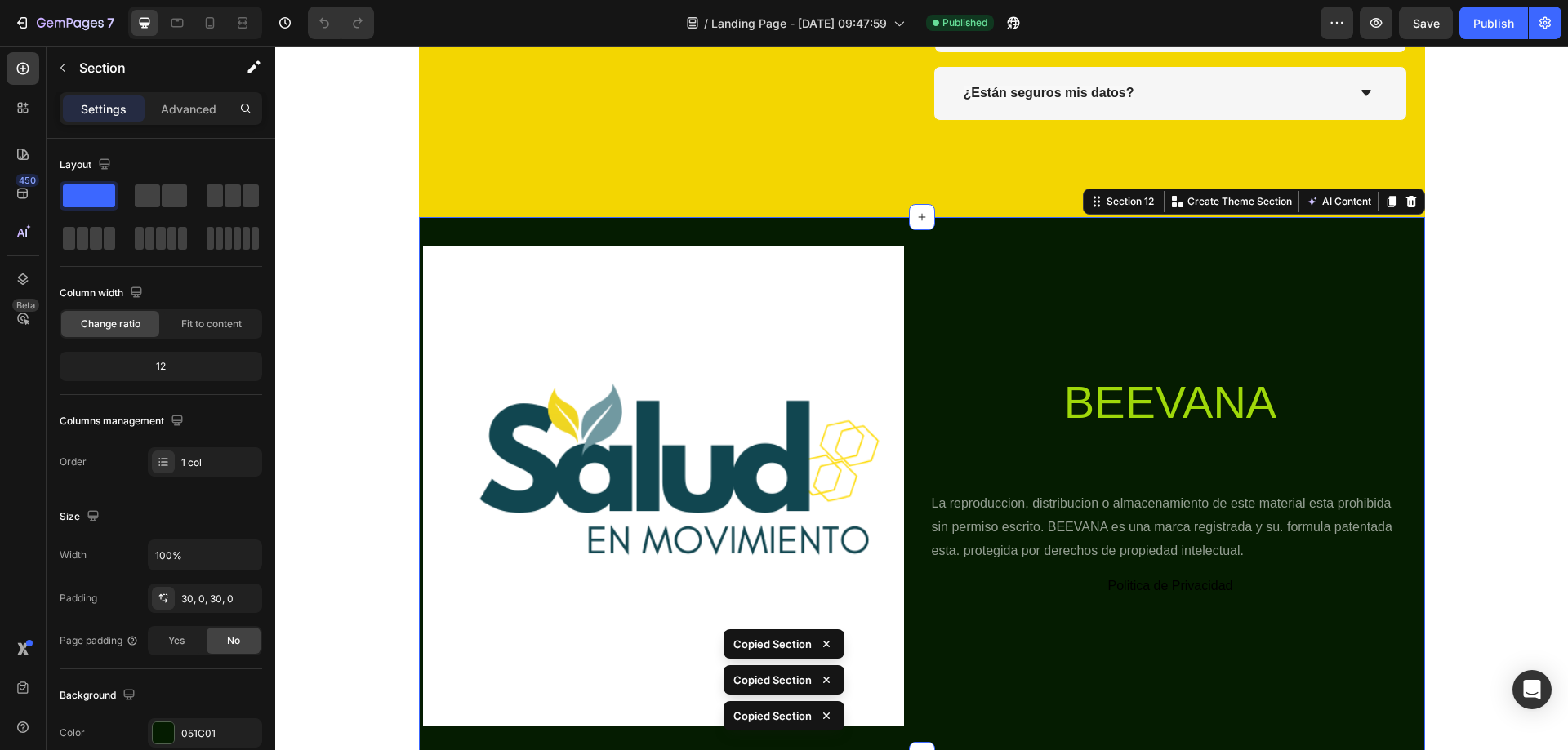
click at [582, 748] on div "Image BEEVANA Heading La reproduccion, distribucion o almacenamiento de este ma…" at bounding box center [921, 485] width 1006 height 538
